Goal: Navigation & Orientation: Understand site structure

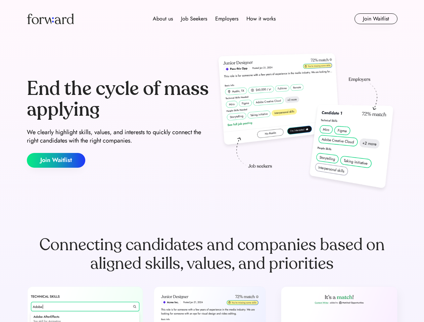
click at [212, 161] on div "End the cycle of mass applying We clearly highlight skills, values, and interes…" at bounding box center [212, 123] width 371 height 144
click at [212, 19] on div "About us Job Seekers Employers How it works" at bounding box center [214, 19] width 265 height 8
click at [50, 19] on img at bounding box center [50, 18] width 47 height 11
click at [214, 19] on div "About us Job Seekers Employers How it works" at bounding box center [214, 19] width 265 height 8
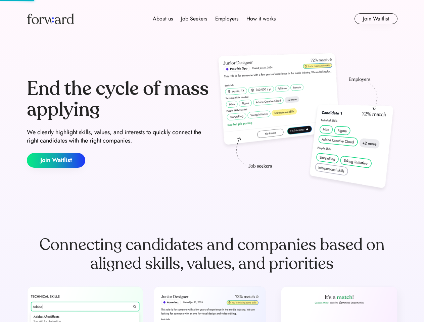
click at [163, 19] on div "About us" at bounding box center [163, 19] width 20 height 8
click at [194, 19] on div "Job Seekers" at bounding box center [194, 19] width 26 height 8
click at [227, 19] on div "Employers" at bounding box center [226, 19] width 23 height 8
click at [261, 19] on div "How it works" at bounding box center [260, 19] width 29 height 8
click at [376, 19] on button "Join Waitlist" at bounding box center [376, 18] width 43 height 11
